Goal: Book appointment/travel/reservation

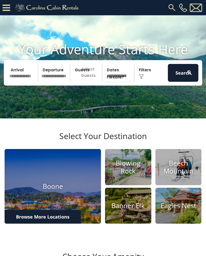
click at [23, 82] on input "text" at bounding box center [23, 73] width 31 height 18
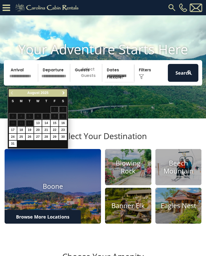
click at [64, 95] on span "Next" at bounding box center [64, 93] width 4 height 4
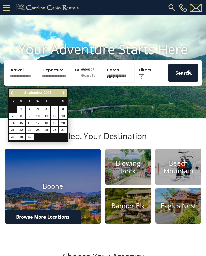
click at [56, 120] on link "19" at bounding box center [55, 123] width 8 height 6
type input "*******"
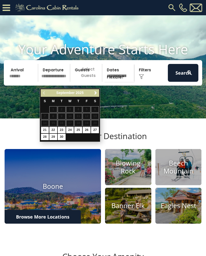
click at [19, 81] on input "*******" at bounding box center [23, 73] width 31 height 18
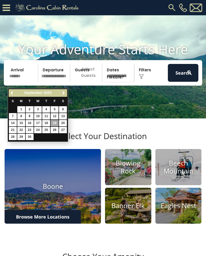
click at [55, 115] on link "12" at bounding box center [55, 116] width 8 height 6
type input "*******"
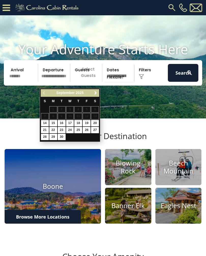
click at [45, 123] on link "14" at bounding box center [45, 123] width 8 height 6
type input "*******"
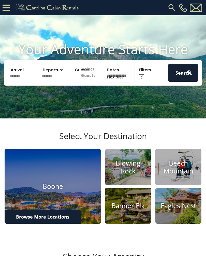
click at [88, 82] on p "Select Guests" at bounding box center [87, 73] width 30 height 18
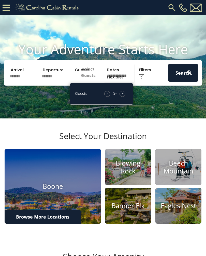
click at [123, 96] on span "+" at bounding box center [123, 93] width 2 height 5
click at [125, 97] on div "+" at bounding box center [123, 94] width 6 height 6
click at [124, 97] on div "+" at bounding box center [123, 94] width 6 height 6
click at [122, 96] on span "+" at bounding box center [123, 93] width 2 height 5
click at [124, 97] on div "+" at bounding box center [123, 94] width 6 height 6
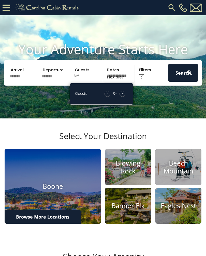
click at [123, 96] on span "+" at bounding box center [123, 93] width 2 height 5
click at [124, 97] on div "+" at bounding box center [123, 94] width 6 height 6
click at [123, 96] on span "+" at bounding box center [123, 93] width 2 height 5
click at [124, 97] on div "+" at bounding box center [123, 94] width 6 height 6
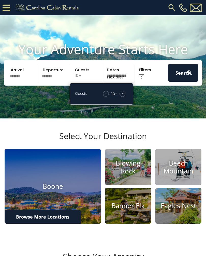
click at [122, 97] on div "+" at bounding box center [123, 94] width 6 height 6
click at [124, 97] on div "+" at bounding box center [123, 94] width 6 height 6
click at [123, 96] on span "+" at bounding box center [123, 93] width 2 height 5
click at [125, 97] on div "+" at bounding box center [123, 94] width 6 height 6
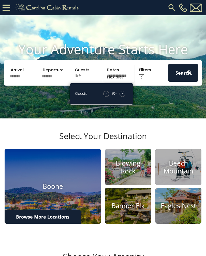
click at [124, 97] on div "+" at bounding box center [123, 94] width 6 height 6
click at [182, 81] on button "Search" at bounding box center [183, 73] width 31 height 18
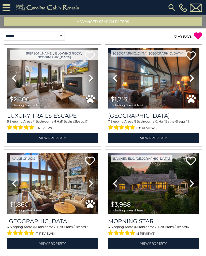
click at [91, 81] on icon at bounding box center [91, 78] width 5 height 8
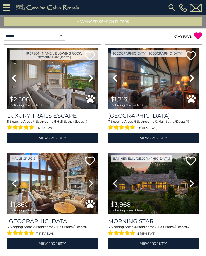
click at [91, 79] on icon at bounding box center [91, 78] width 5 height 8
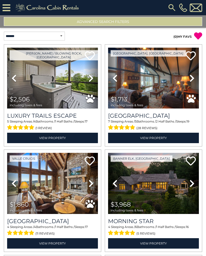
click at [93, 81] on icon at bounding box center [91, 78] width 5 height 8
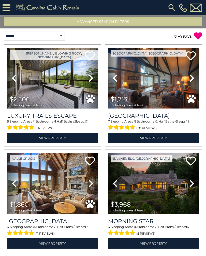
click at [92, 79] on icon at bounding box center [91, 78] width 5 height 8
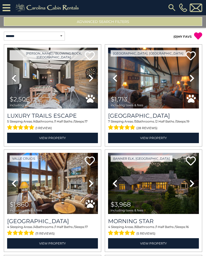
click at [92, 79] on icon at bounding box center [91, 78] width 5 height 8
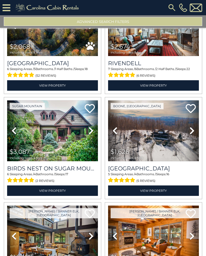
scroll to position [586, 0]
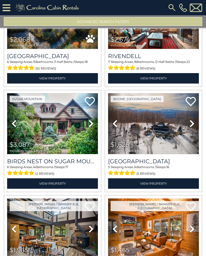
click at [198, 114] on link "Next" at bounding box center [192, 123] width 14 height 61
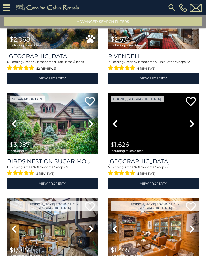
click at [192, 119] on icon at bounding box center [192, 123] width 5 height 8
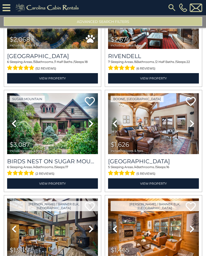
click at [191, 119] on icon at bounding box center [192, 123] width 5 height 8
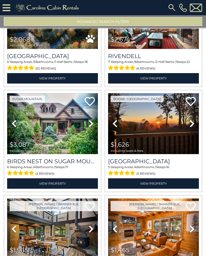
click at [194, 119] on icon at bounding box center [192, 123] width 5 height 8
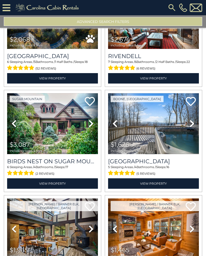
click at [192, 120] on icon at bounding box center [192, 123] width 5 height 8
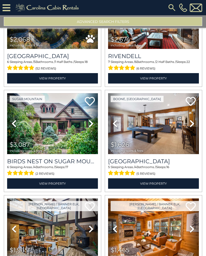
click at [193, 119] on icon at bounding box center [192, 123] width 5 height 8
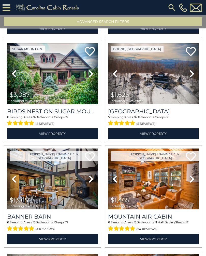
scroll to position [635, 0]
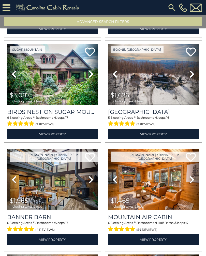
click at [159, 235] on link "View Property" at bounding box center [153, 239] width 91 height 10
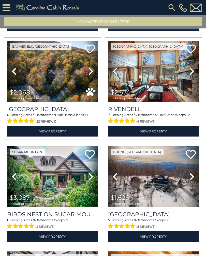
scroll to position [533, 0]
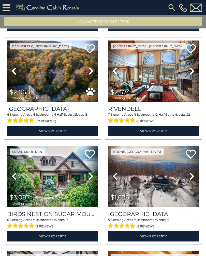
click at [164, 231] on link "View Property" at bounding box center [153, 236] width 91 height 10
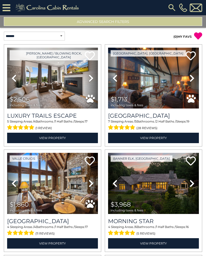
scroll to position [0, 0]
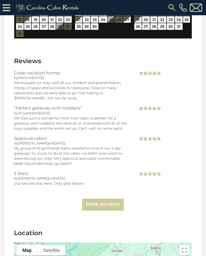
scroll to position [1269, 0]
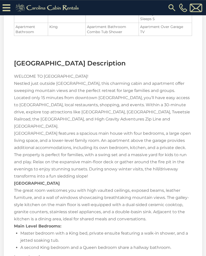
scroll to position [545, 0]
